Goal: Task Accomplishment & Management: Complete application form

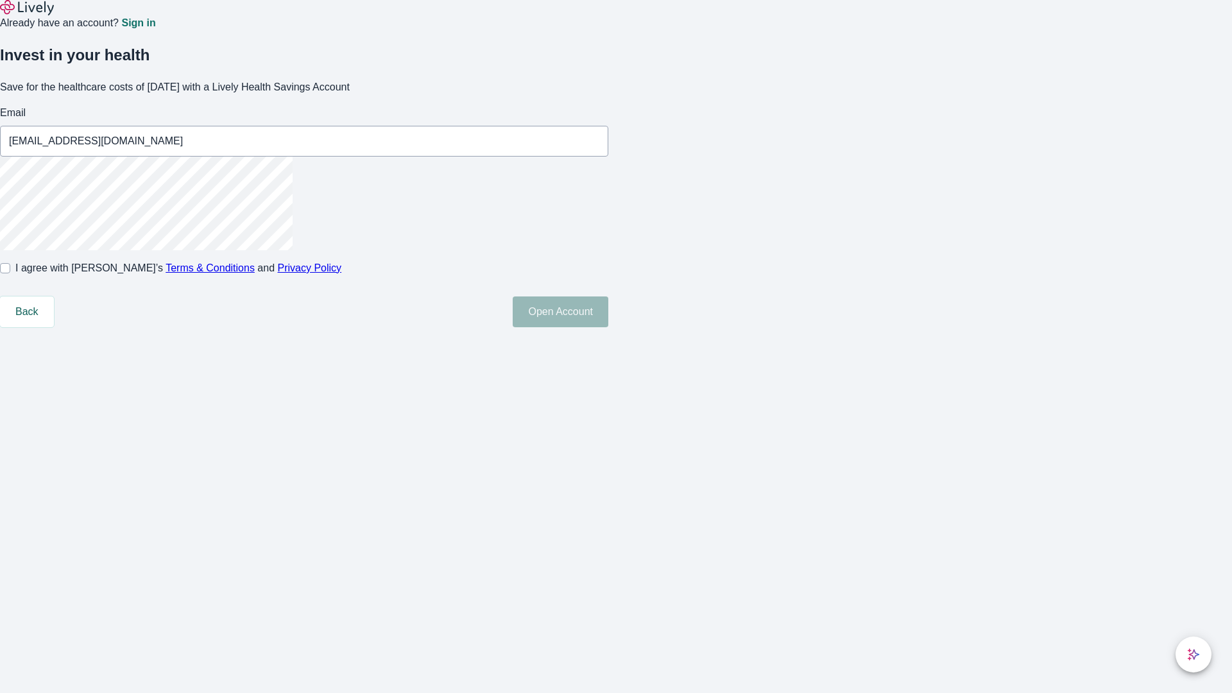
click at [10, 273] on input "I agree with Lively’s Terms & Conditions and Privacy Policy" at bounding box center [5, 268] width 10 height 10
checkbox input "true"
click at [608, 327] on button "Open Account" at bounding box center [561, 312] width 96 height 31
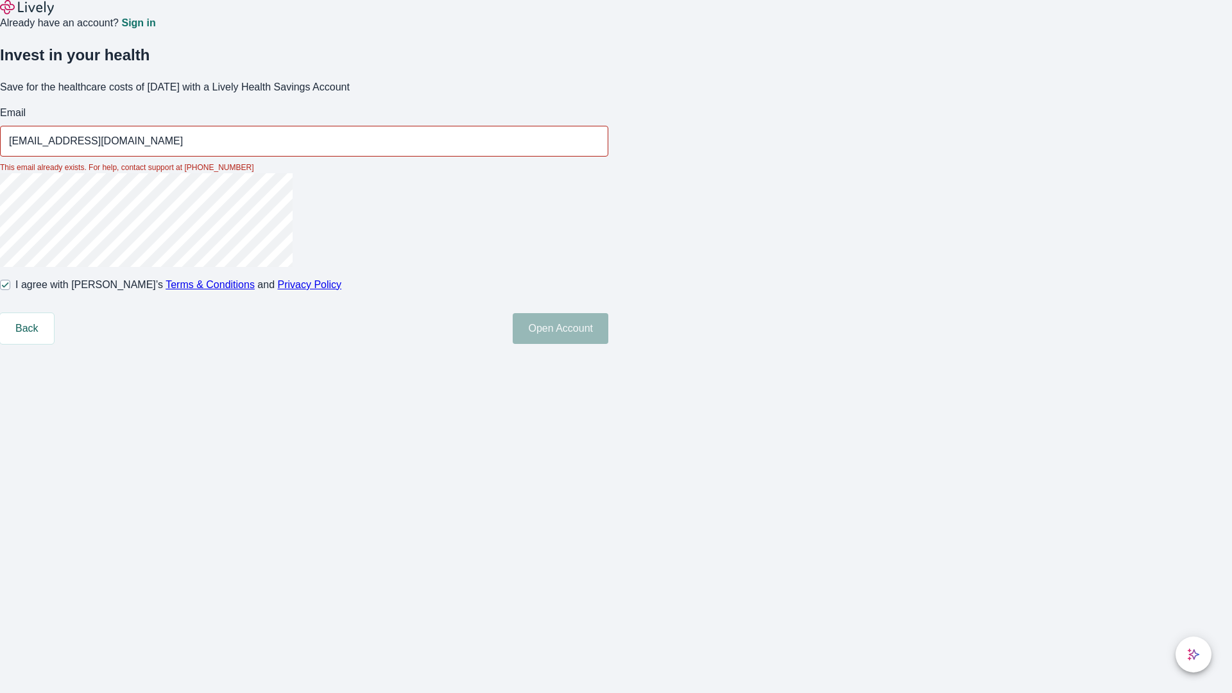
type input "[EMAIL_ADDRESS][DOMAIN_NAME]"
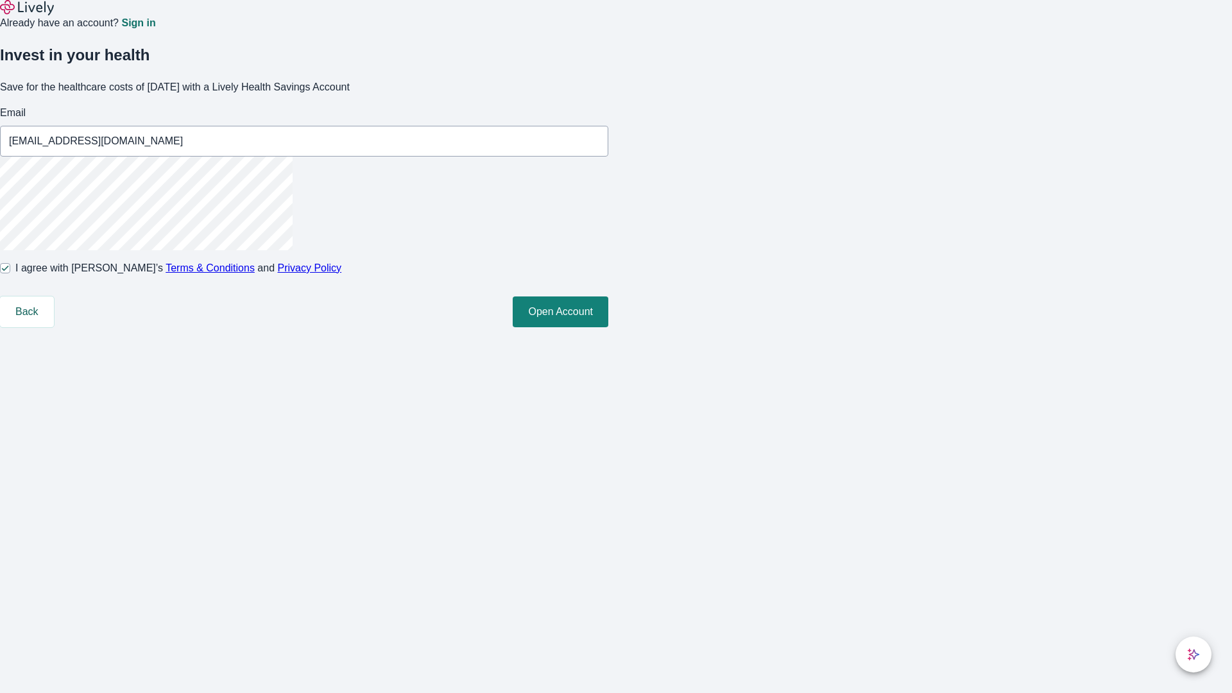
click at [10, 273] on input "I agree with Lively’s Terms & Conditions and Privacy Policy" at bounding box center [5, 268] width 10 height 10
checkbox input "false"
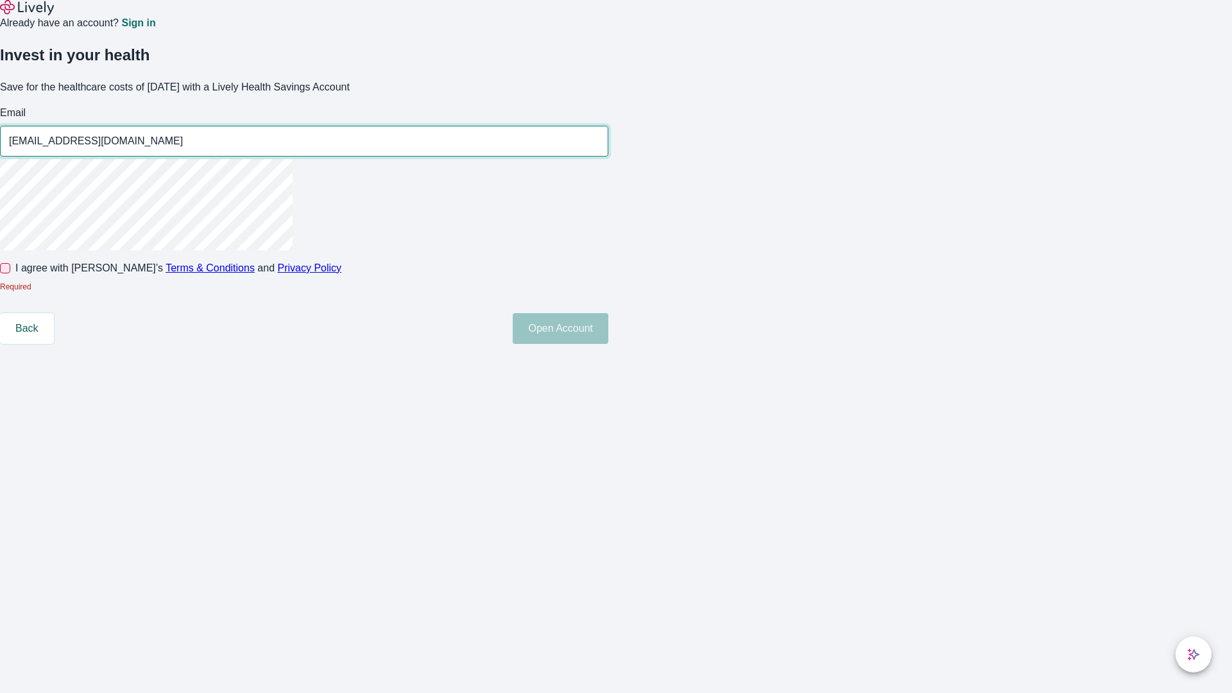
type input "[EMAIL_ADDRESS][DOMAIN_NAME]"
click at [10, 273] on input "I agree with Lively’s Terms & Conditions and Privacy Policy" at bounding box center [5, 268] width 10 height 10
checkbox input "true"
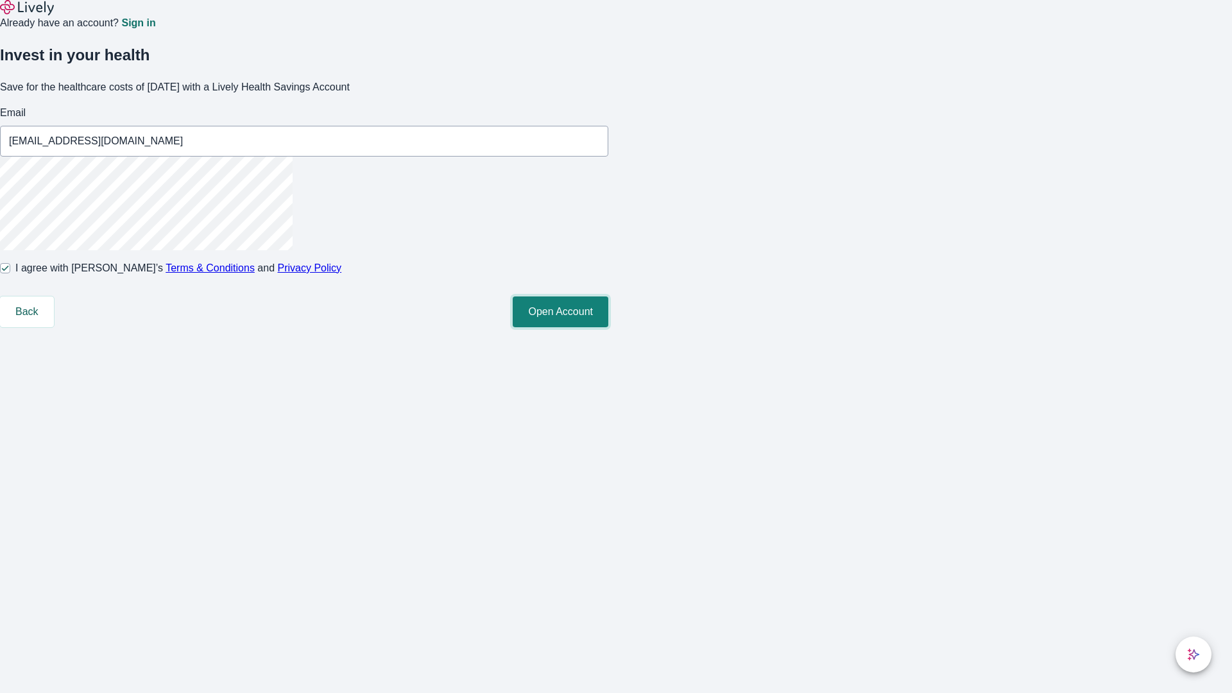
click at [608, 327] on button "Open Account" at bounding box center [561, 312] width 96 height 31
